Goal: Entertainment & Leisure: Consume media (video, audio)

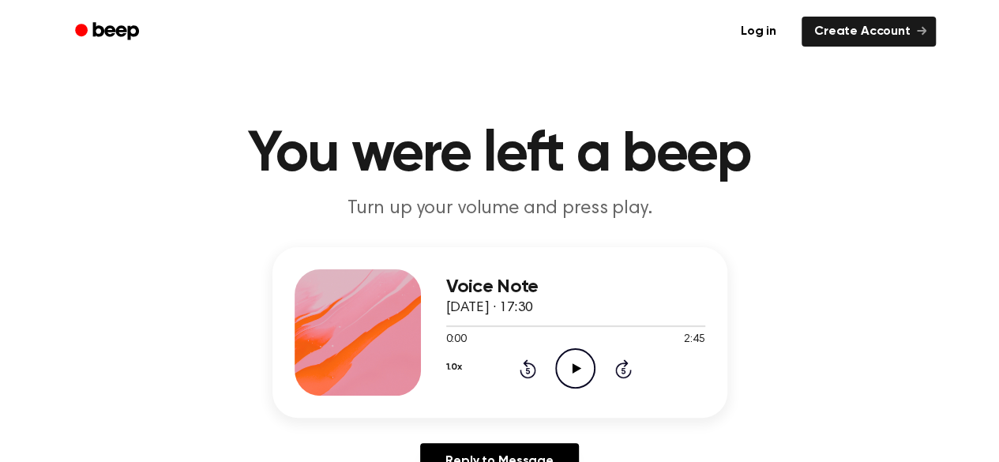
click at [566, 372] on icon "Play Audio" at bounding box center [575, 368] width 40 height 40
click at [539, 328] on div at bounding box center [575, 325] width 259 height 13
click at [528, 369] on icon "Rewind 5 seconds" at bounding box center [527, 369] width 17 height 21
click at [559, 356] on circle at bounding box center [575, 368] width 39 height 39
